Goal: Find specific page/section: Find specific page/section

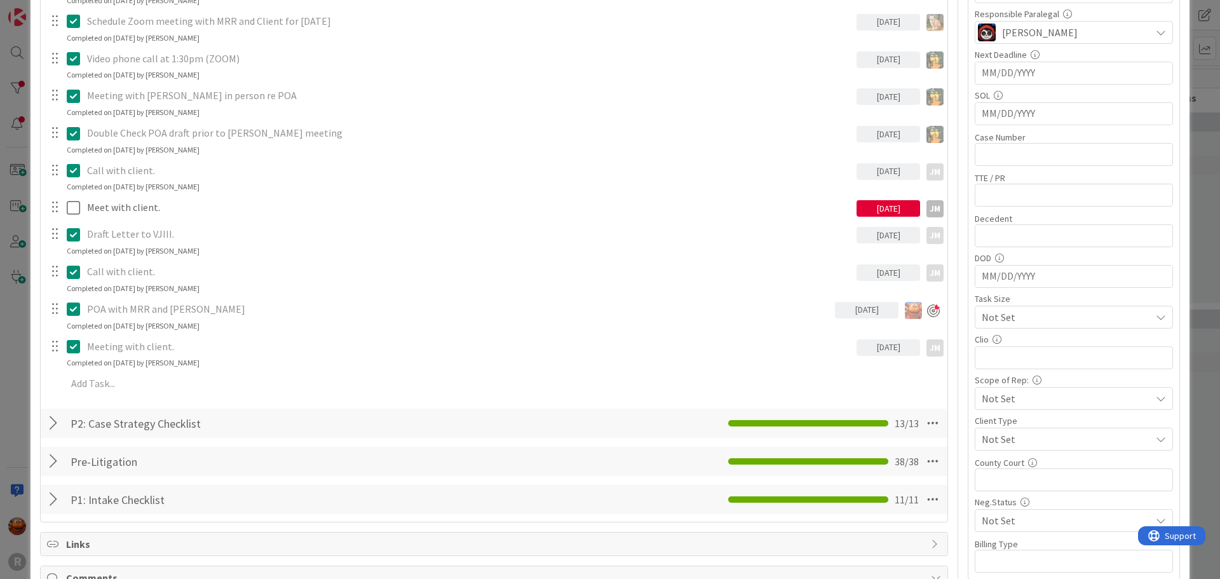
click at [22, 193] on div "ID 382 Litigation Matter Workflow (FL2) Pre-litigation Negotiation Title 23 / 1…" at bounding box center [610, 289] width 1220 height 579
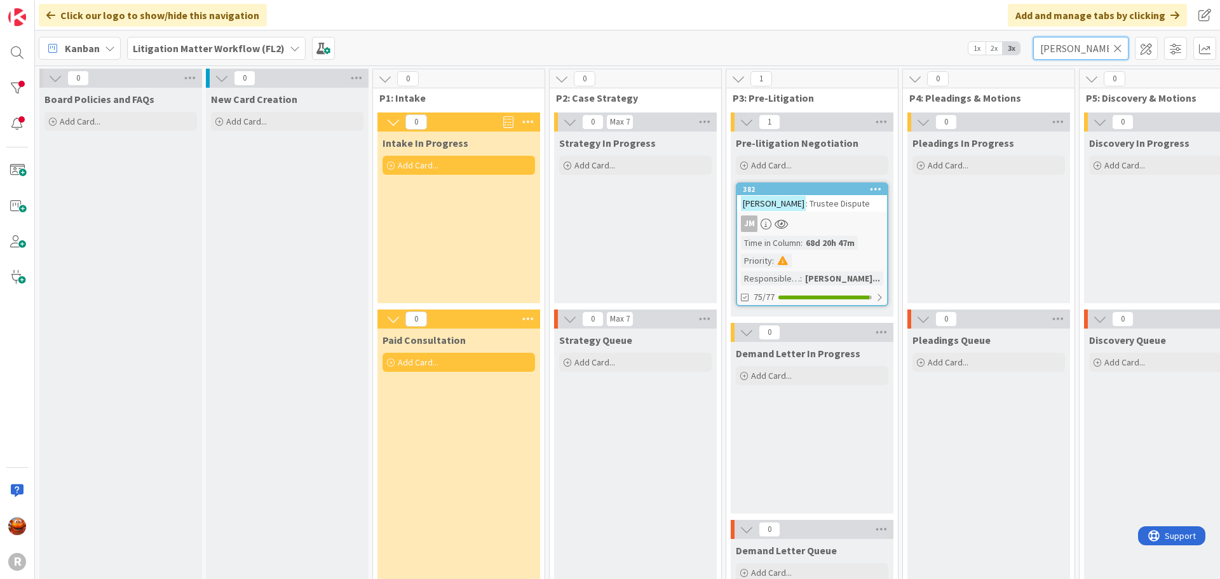
click at [1113, 41] on input "[PERSON_NAME]" at bounding box center [1080, 48] width 95 height 23
click at [1117, 47] on icon at bounding box center [1117, 48] width 9 height 11
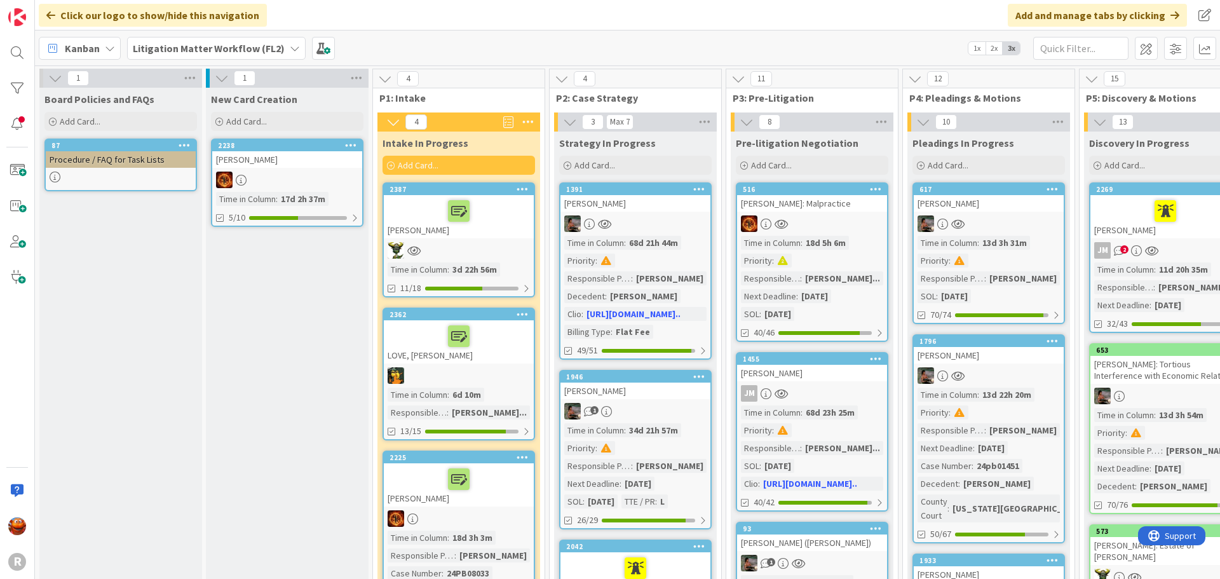
click at [99, 49] on div "Kanban" at bounding box center [80, 48] width 82 height 23
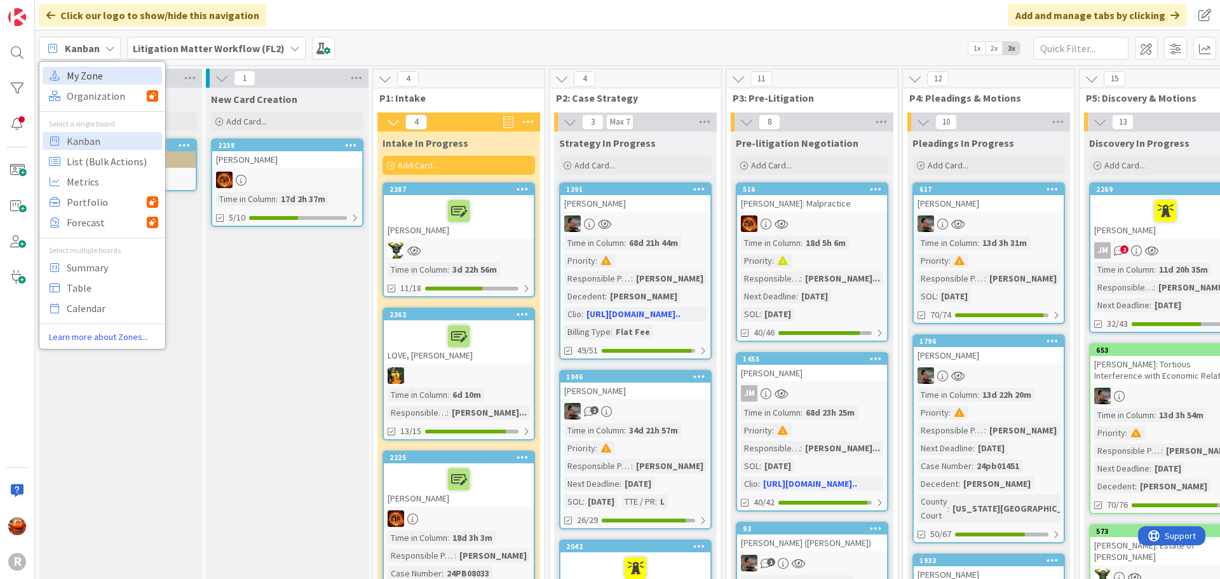
click at [98, 80] on span "My Zone" at bounding box center [113, 75] width 92 height 19
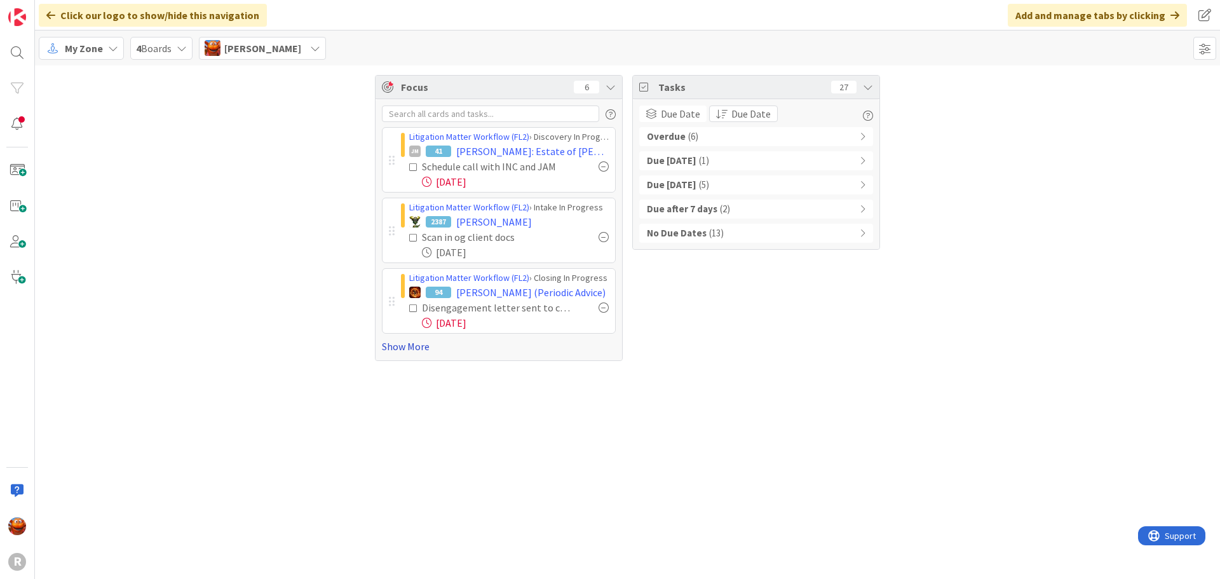
click at [420, 348] on link "Show More" at bounding box center [499, 346] width 234 height 15
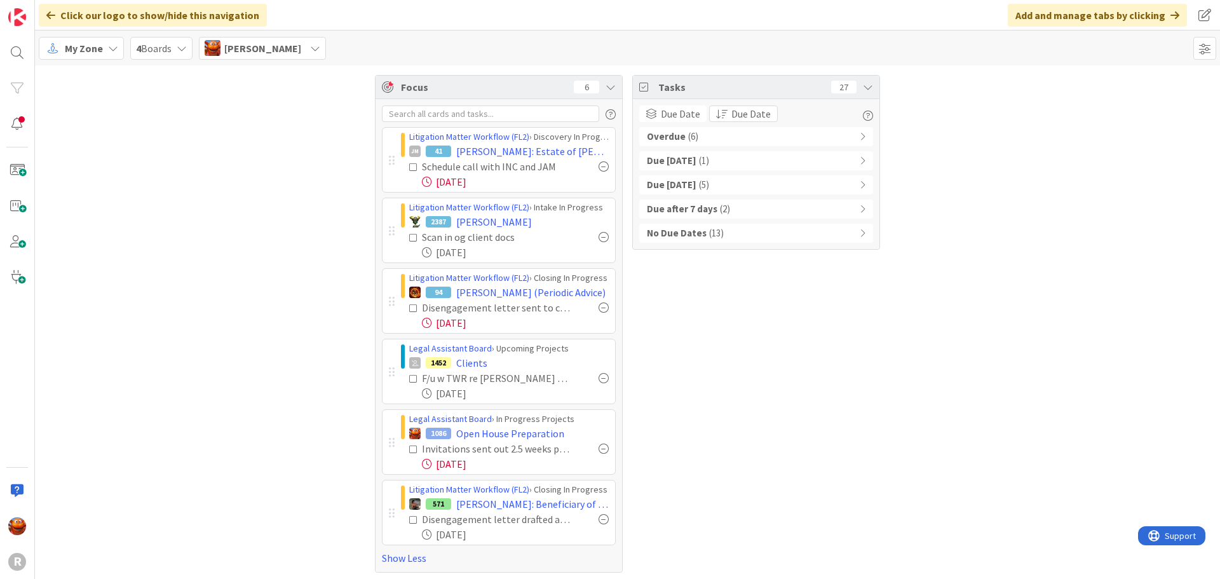
click at [696, 132] on div "Overdue ( 6 )" at bounding box center [756, 136] width 234 height 19
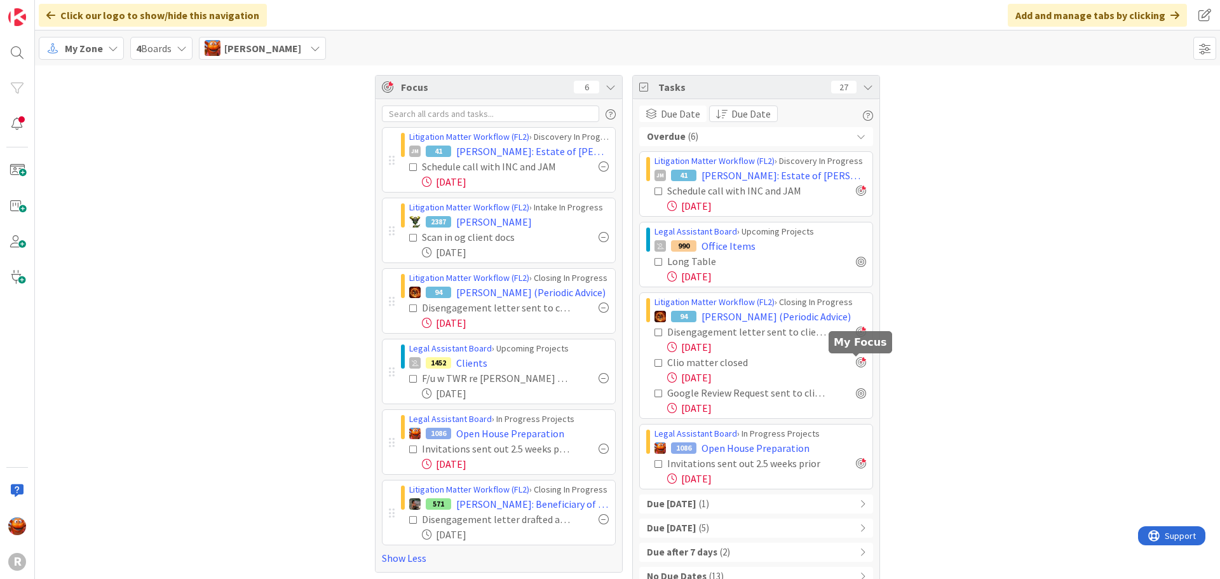
click at [857, 364] on div at bounding box center [861, 362] width 10 height 10
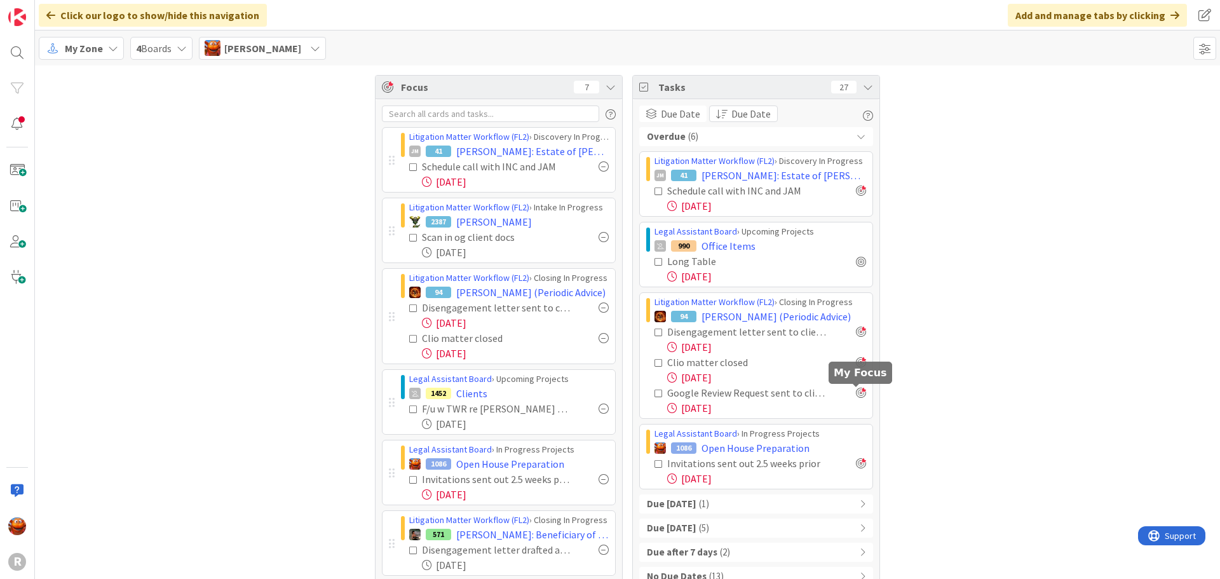
click at [856, 396] on div at bounding box center [861, 393] width 10 height 10
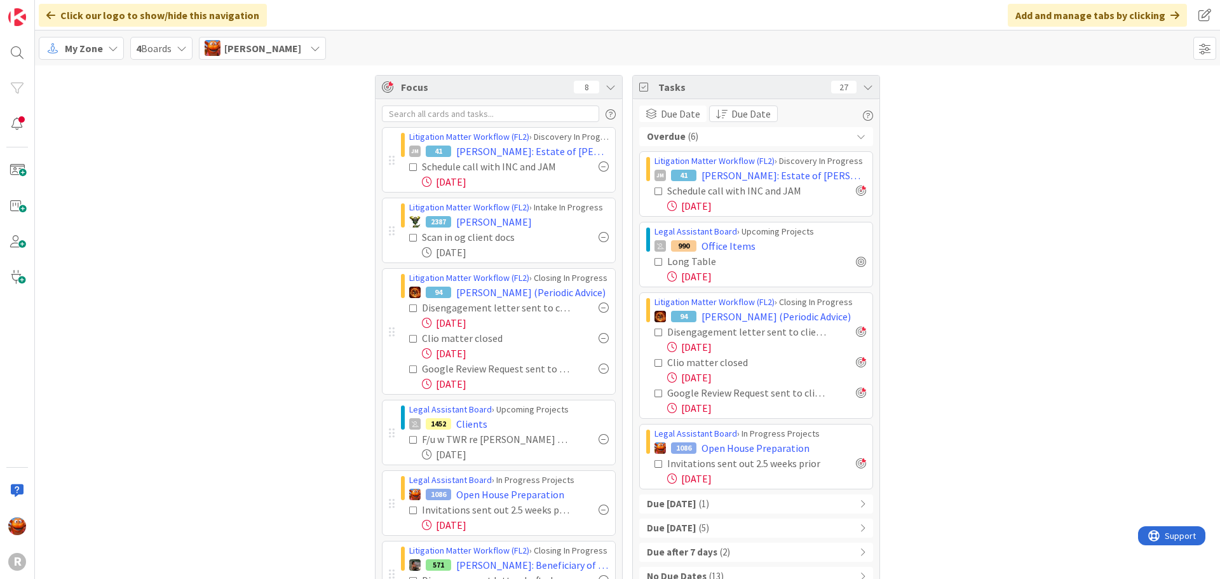
click at [755, 504] on div "Due [DATE] ( 1 )" at bounding box center [756, 503] width 234 height 19
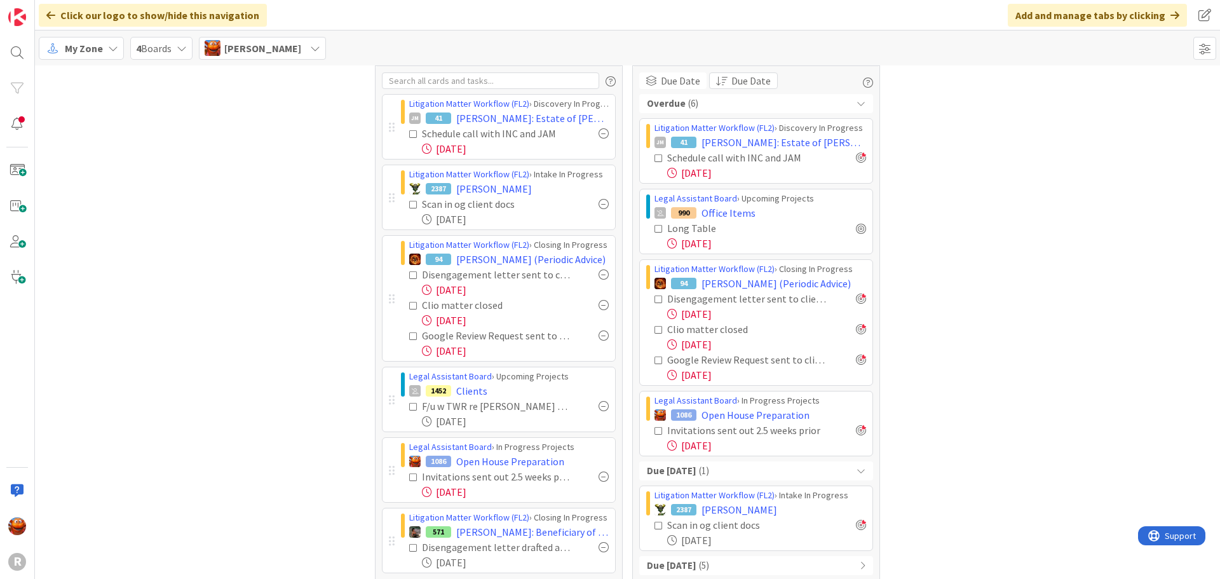
scroll to position [64, 0]
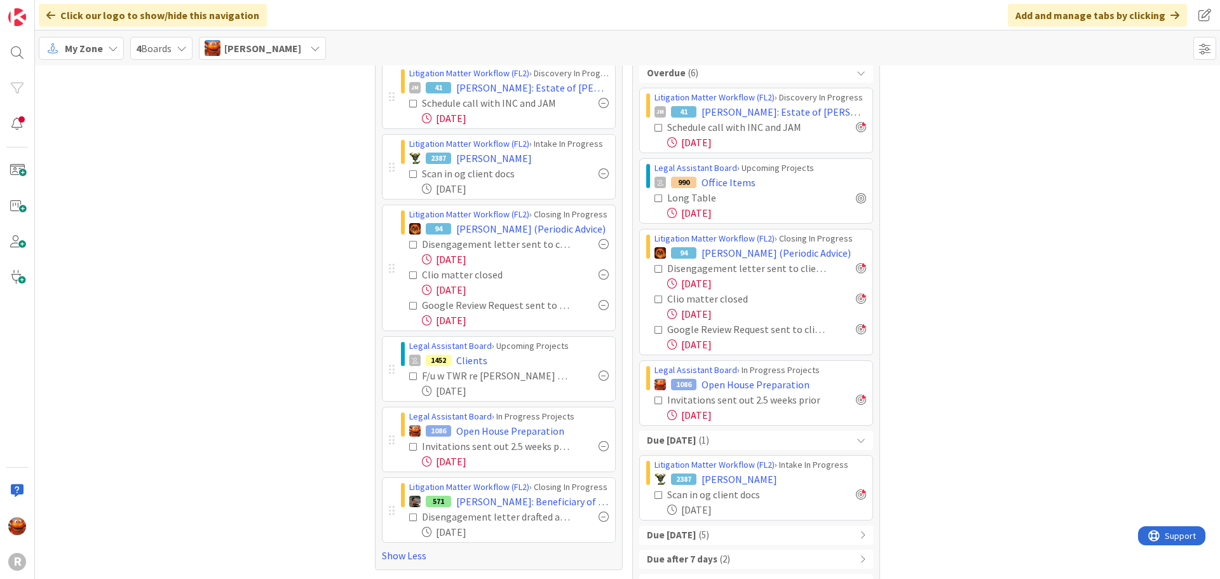
click at [79, 43] on span "My Zone" at bounding box center [84, 48] width 38 height 15
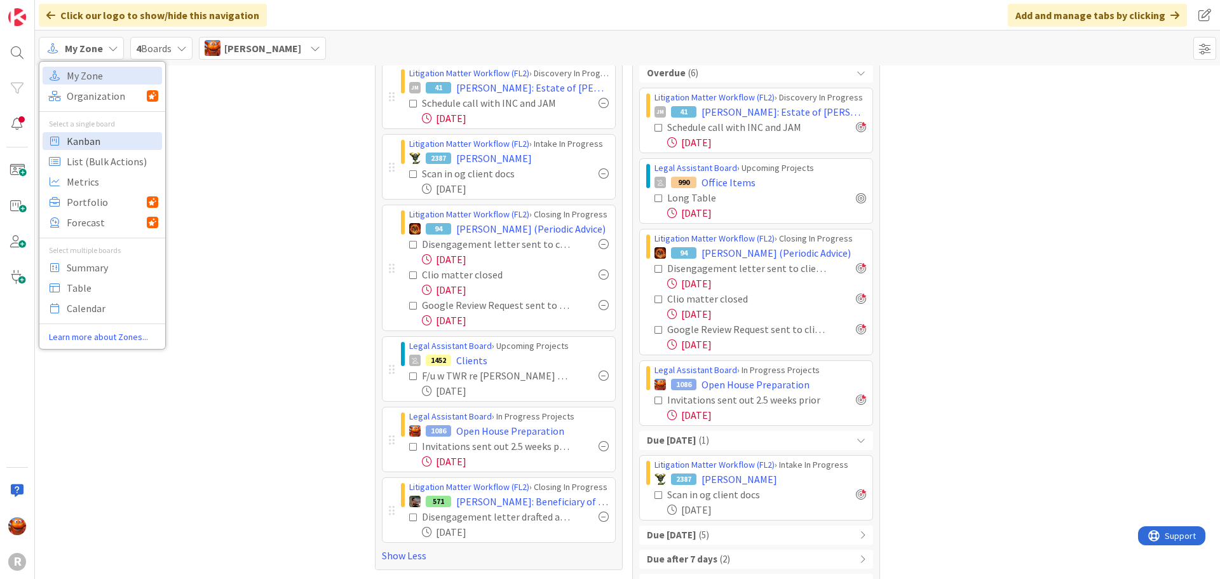
click at [80, 144] on span "Kanban" at bounding box center [113, 141] width 92 height 19
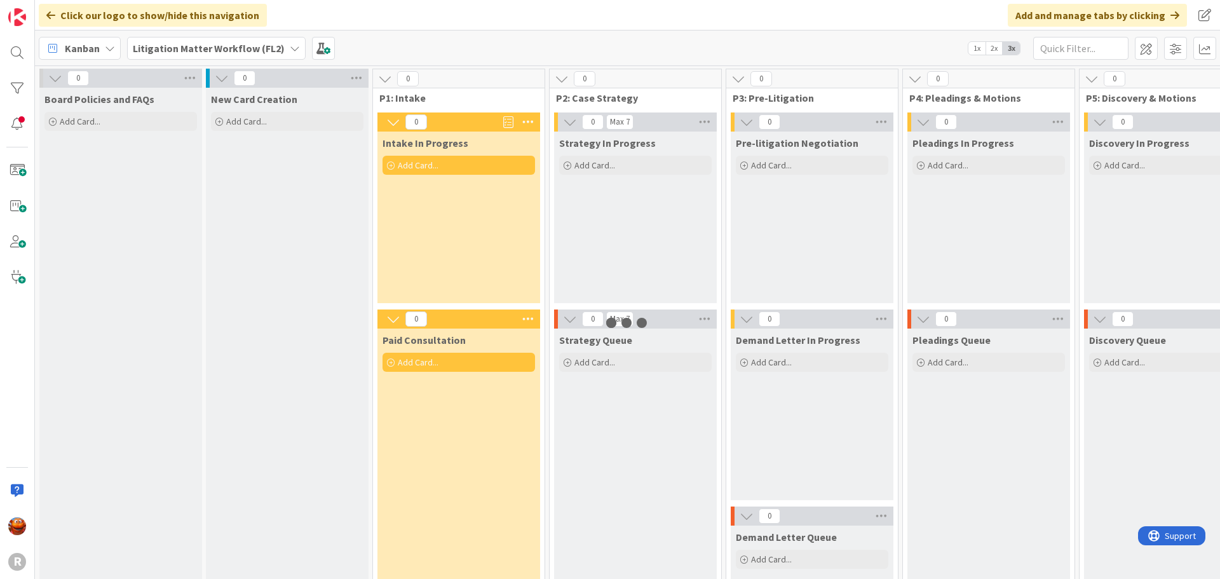
click at [210, 44] on b "Litigation Matter Workflow (FL2)" at bounding box center [209, 48] width 152 height 13
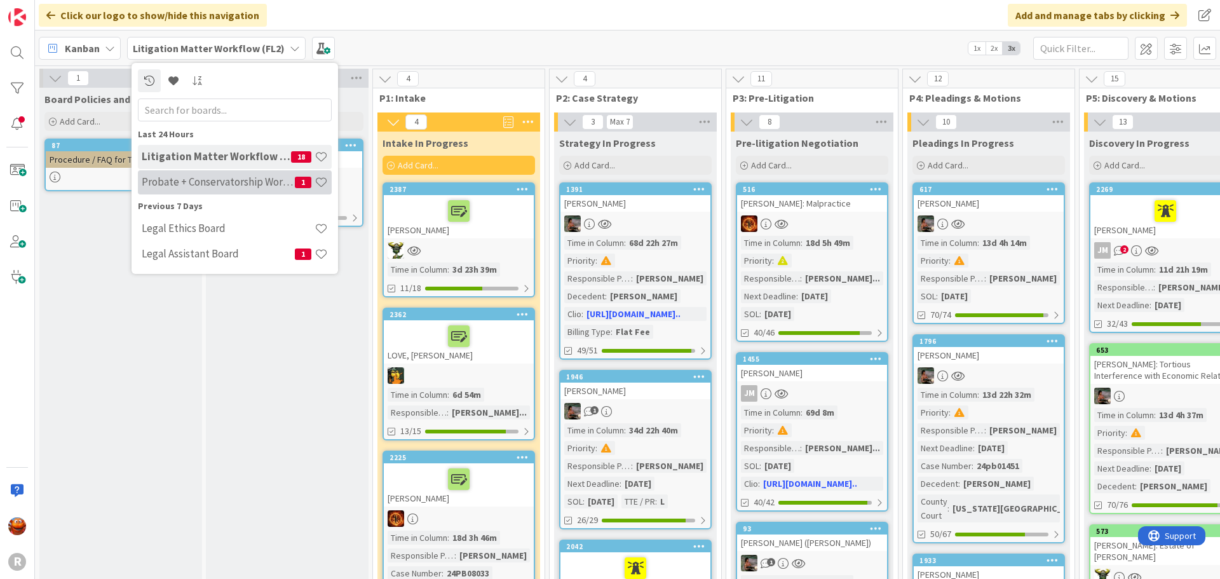
click at [194, 183] on h4 "Probate + Conservatorship Workflow (FL2)" at bounding box center [218, 181] width 153 height 13
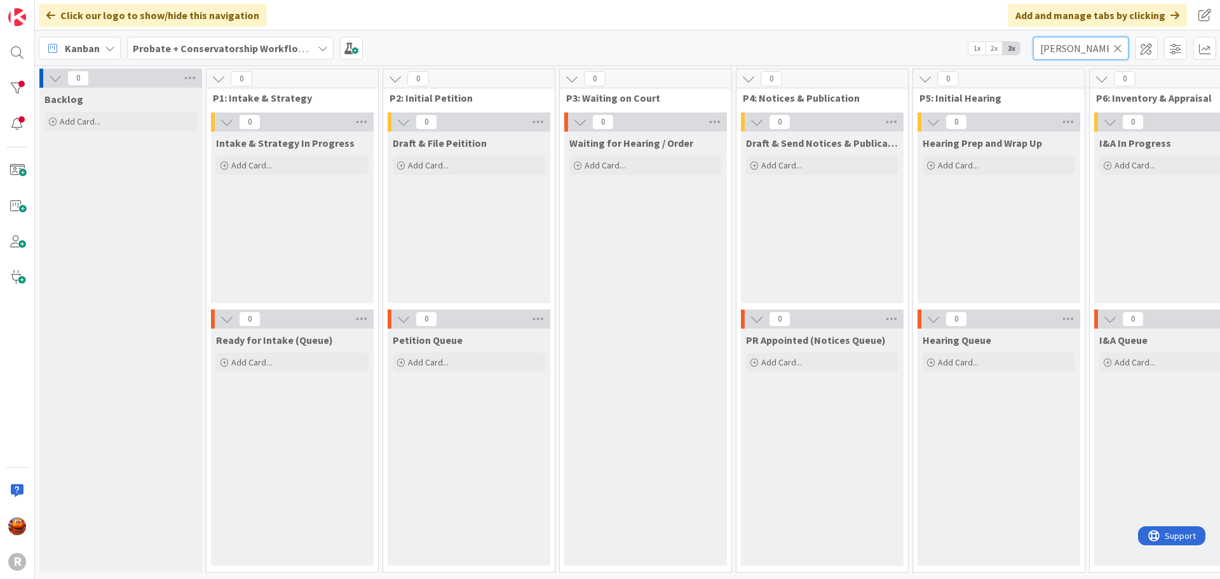
click at [1054, 49] on input "[PERSON_NAME]" at bounding box center [1080, 48] width 95 height 23
type input "[PERSON_NAME]"
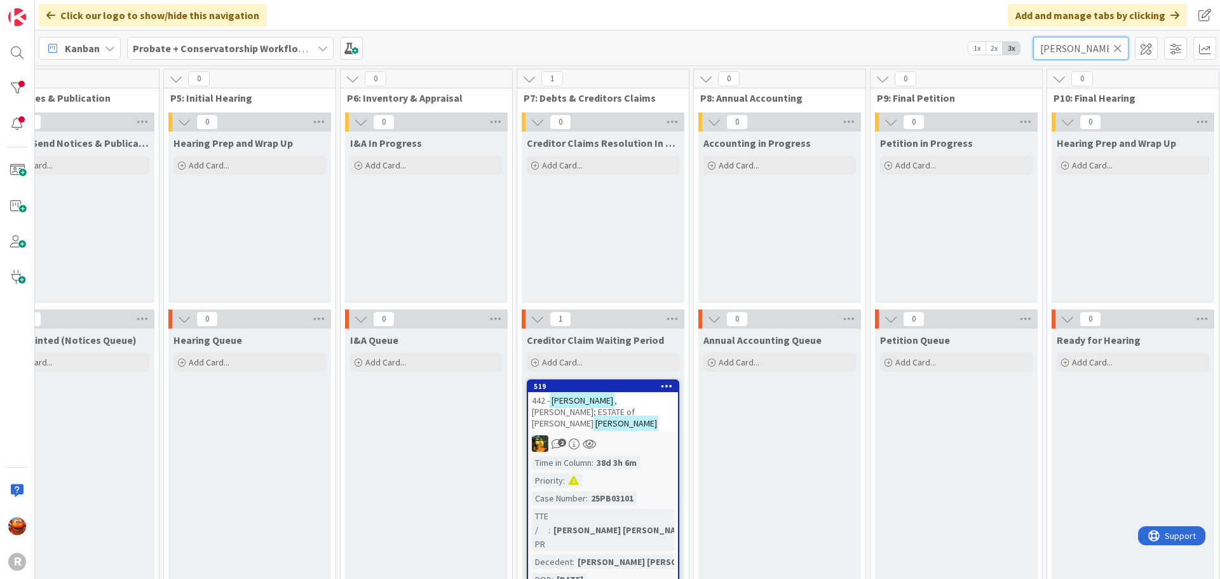
scroll to position [0, 721]
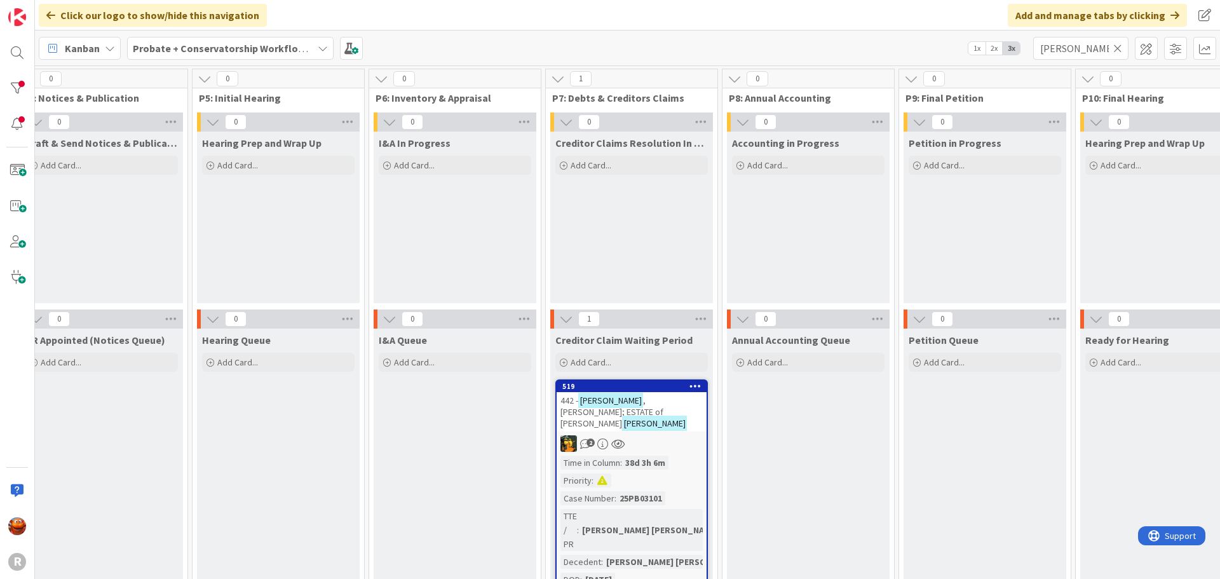
click at [691, 439] on div "2" at bounding box center [632, 443] width 150 height 17
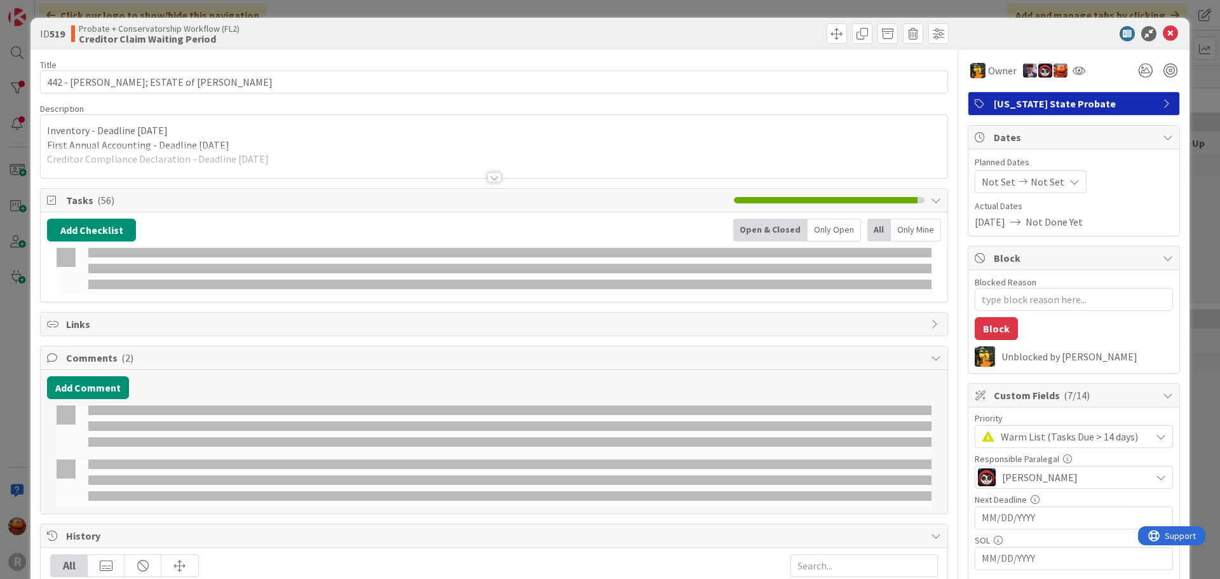
type textarea "x"
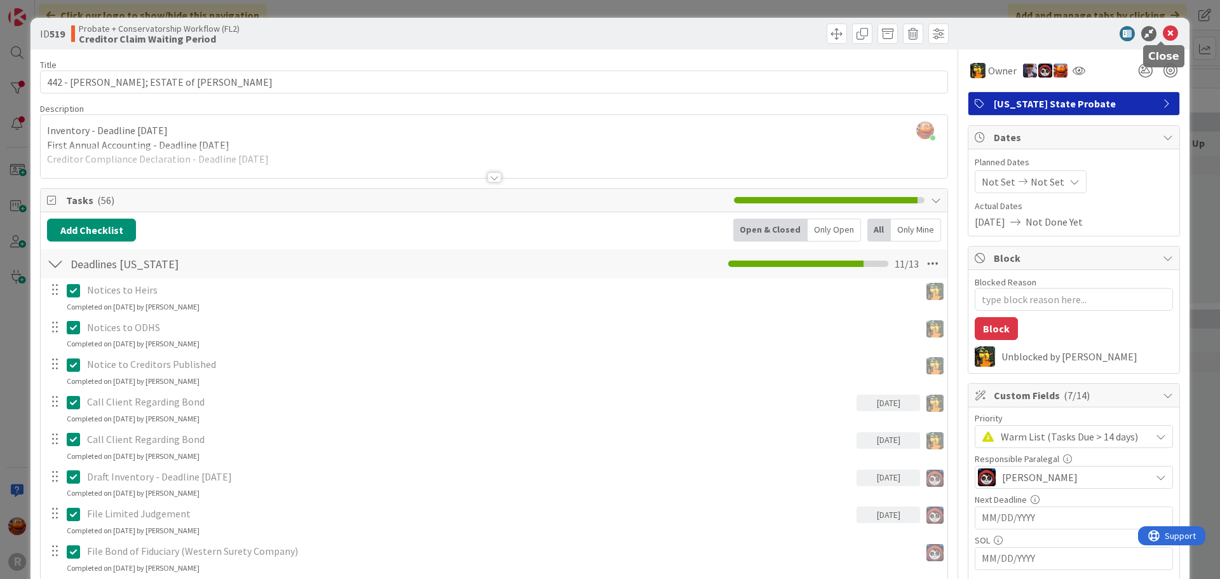
click at [1163, 28] on icon at bounding box center [1170, 33] width 15 height 15
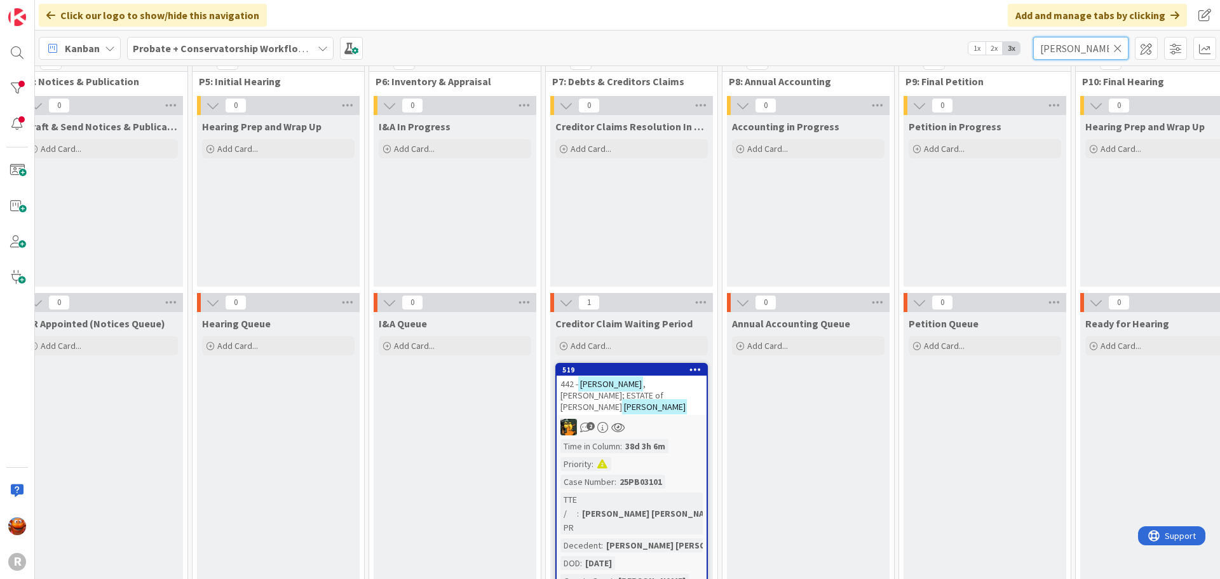
click at [1049, 44] on input "[PERSON_NAME]" at bounding box center [1080, 48] width 95 height 23
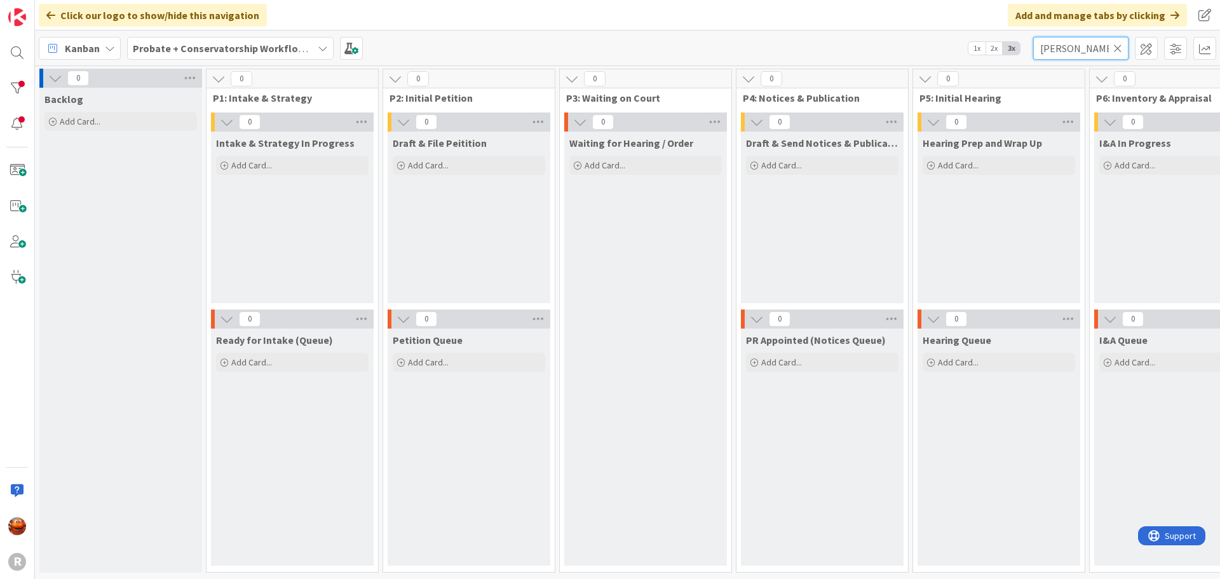
scroll to position [4, 1527]
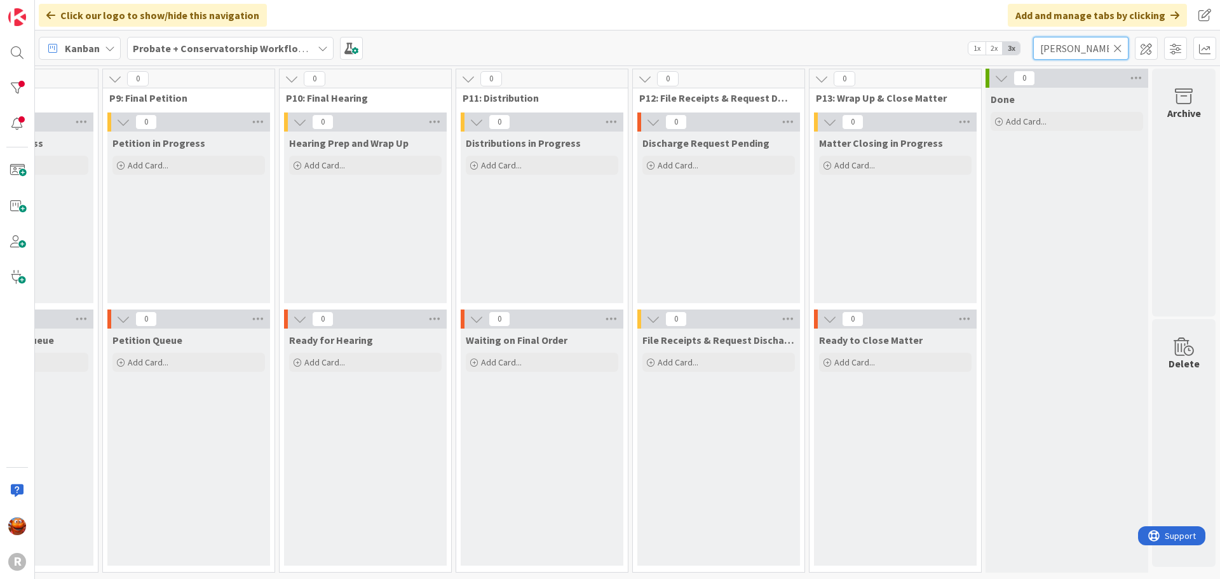
type input "[PERSON_NAME]"
click at [1116, 45] on icon at bounding box center [1117, 48] width 9 height 11
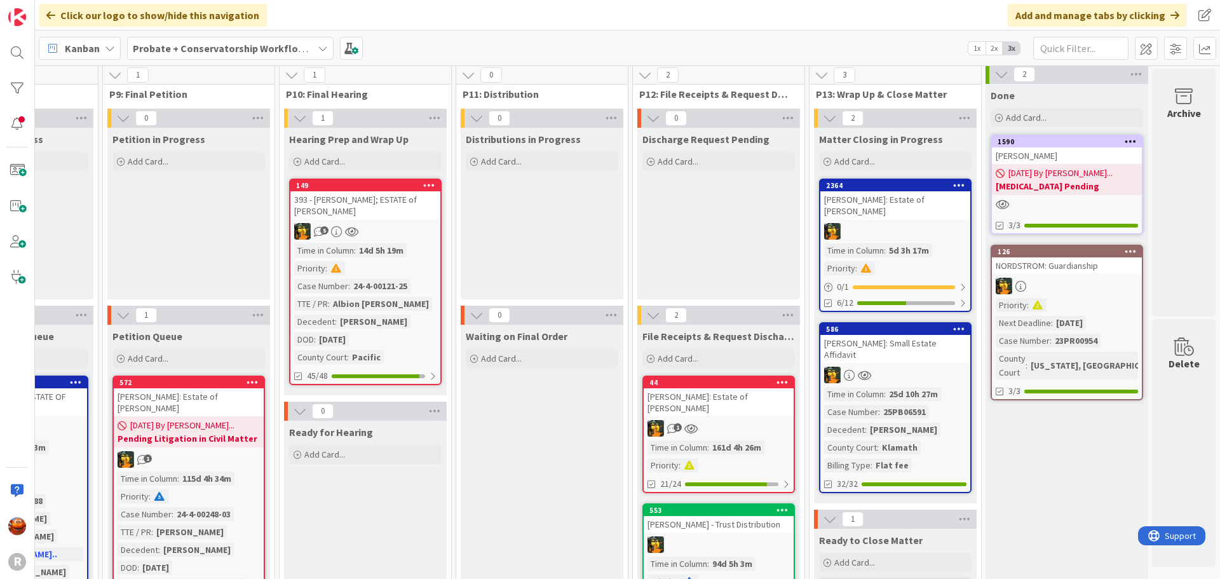
drag, startPoint x: 299, startPoint y: 46, endPoint x: 284, endPoint y: 53, distance: 15.9
click at [298, 46] on b "Probate + Conservatorship Workflow (FL2)" at bounding box center [232, 48] width 198 height 13
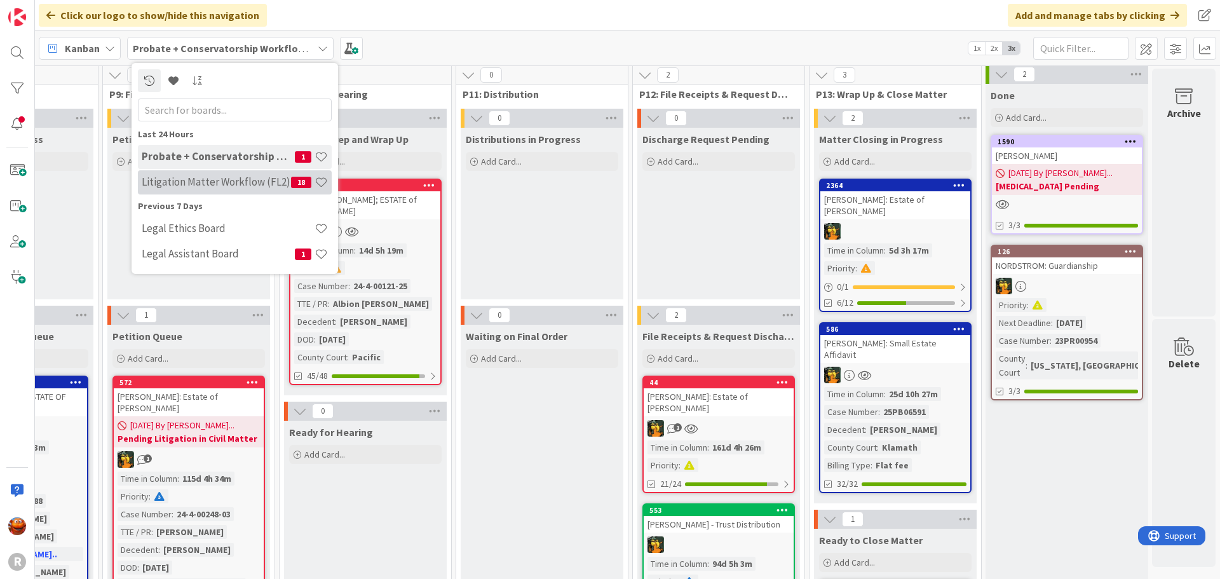
click at [184, 178] on h4 "Litigation Matter Workflow (FL2)" at bounding box center [216, 181] width 149 height 13
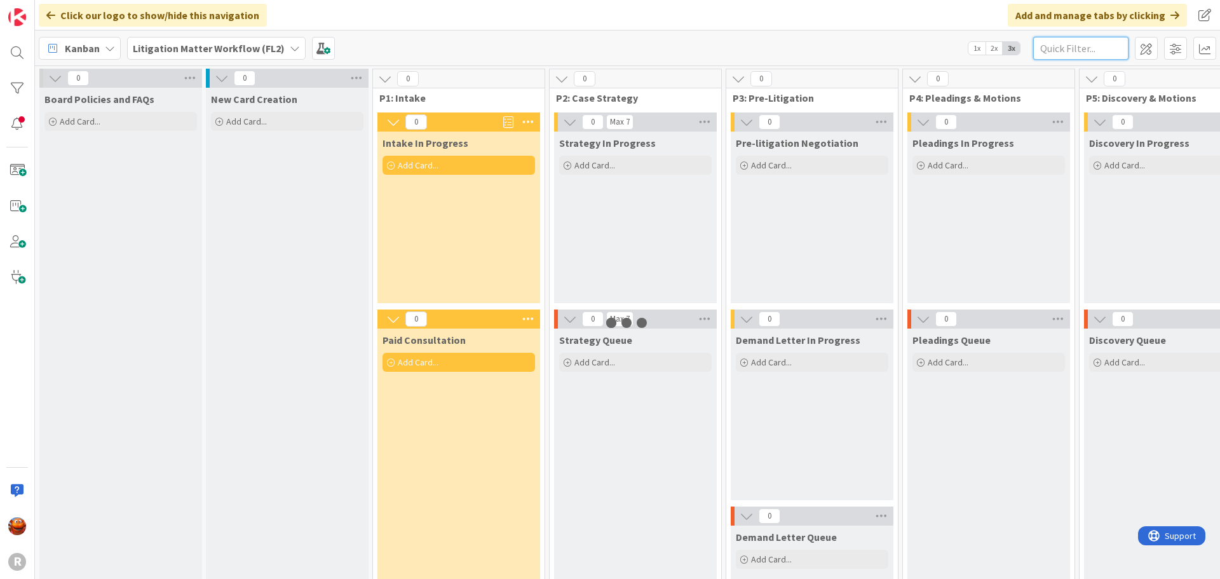
click at [1078, 46] on input "text" at bounding box center [1080, 48] width 95 height 23
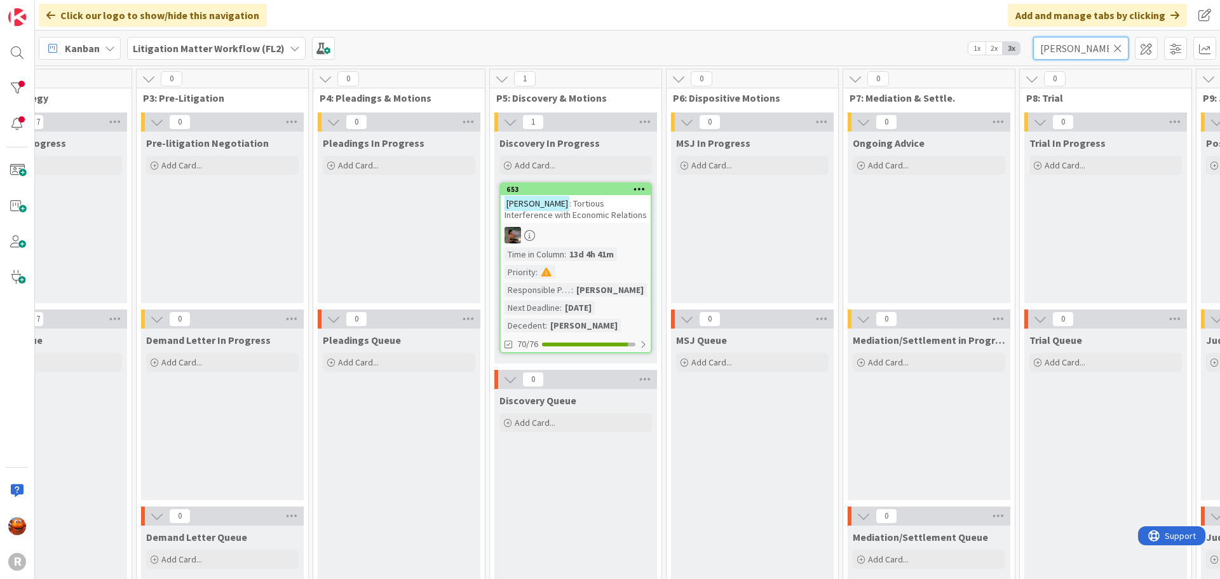
scroll to position [0, 601]
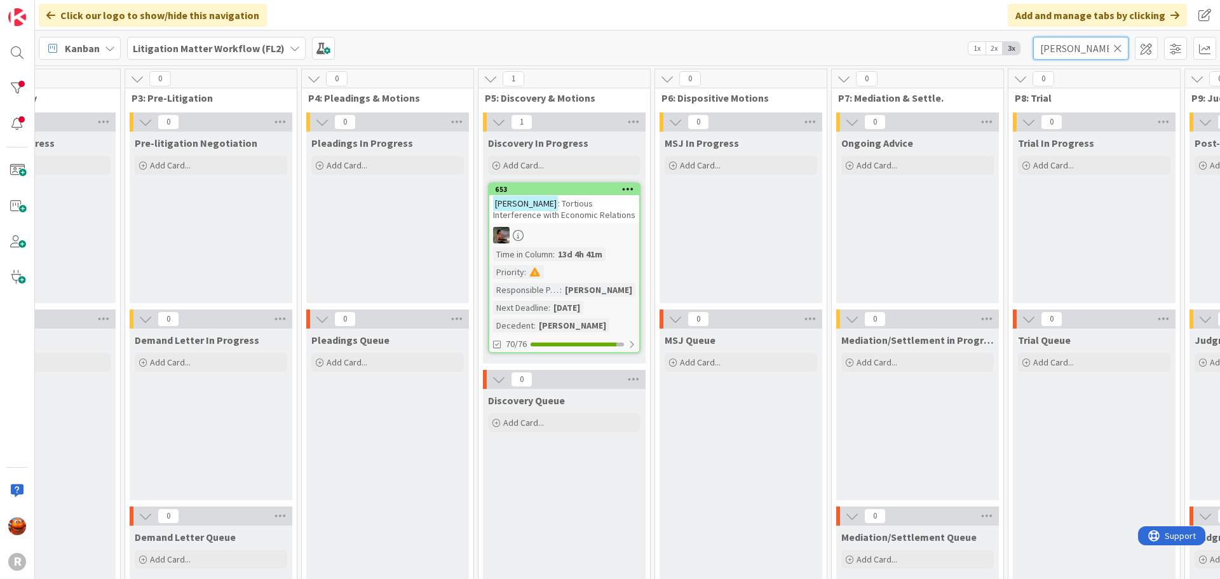
type input "[PERSON_NAME]"
click at [601, 237] on div at bounding box center [564, 235] width 150 height 17
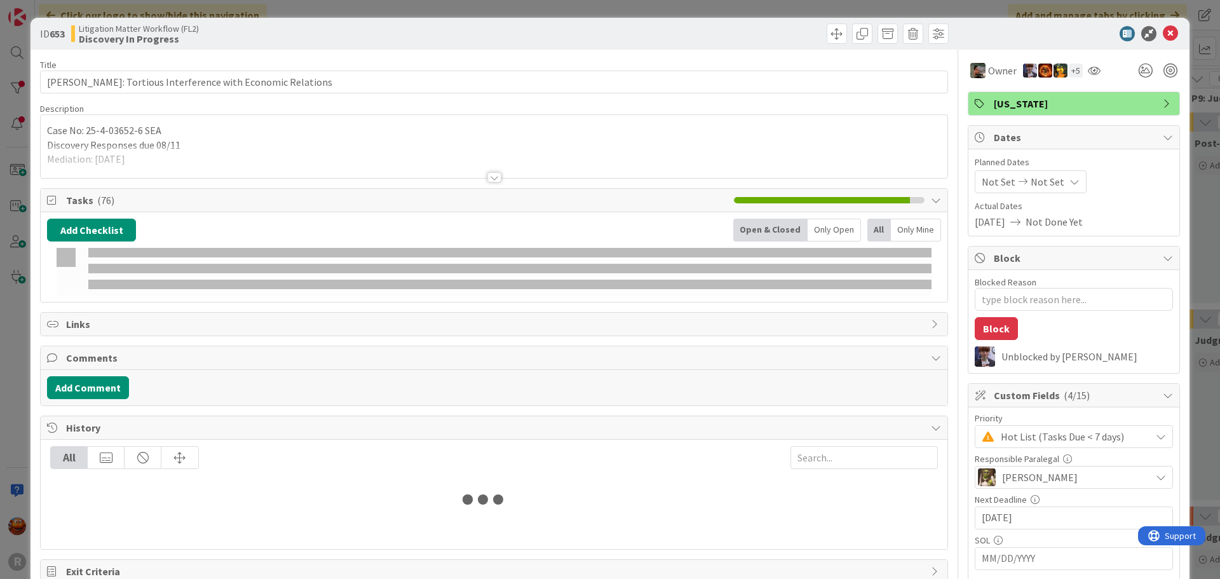
type textarea "x"
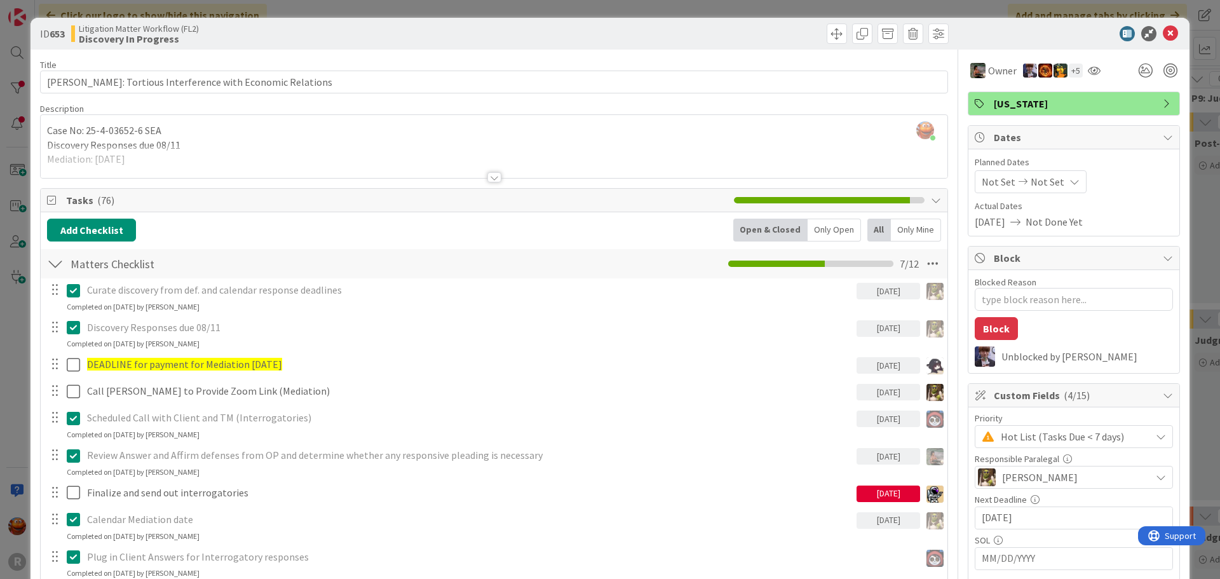
click at [18, 231] on div "ID 653 Litigation Matter Workflow (FL2) Discovery In Progress Title 52 / 128 [P…" at bounding box center [610, 289] width 1220 height 579
